Goal: Information Seeking & Learning: Learn about a topic

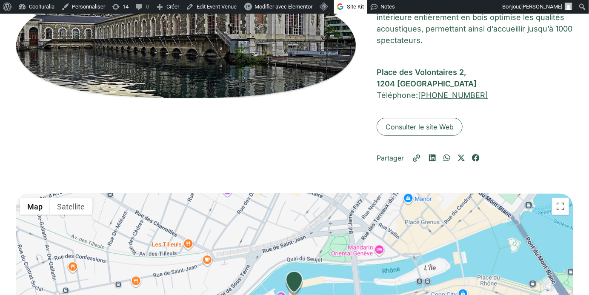
scroll to position [245, 0]
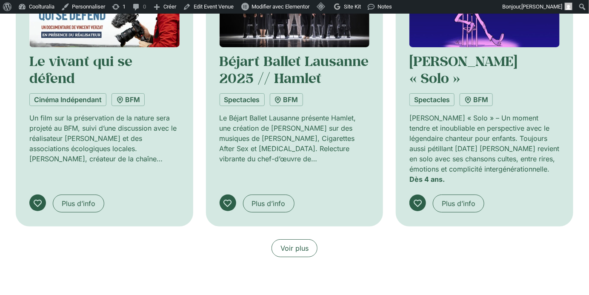
scroll to position [1231, 0]
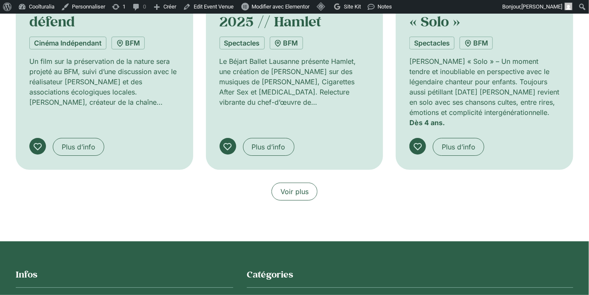
click at [293, 186] on span "Voir plus" at bounding box center [294, 191] width 28 height 10
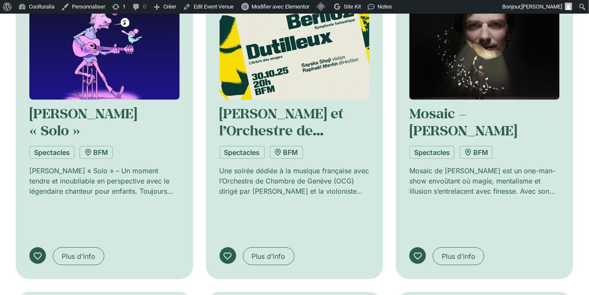
scroll to position [1445, 0]
